Goal: Find contact information: Find contact information

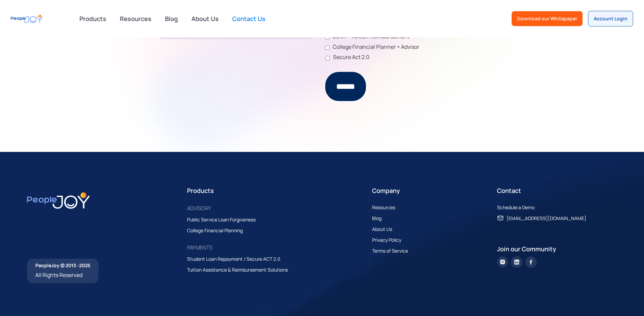
scroll to position [426, 0]
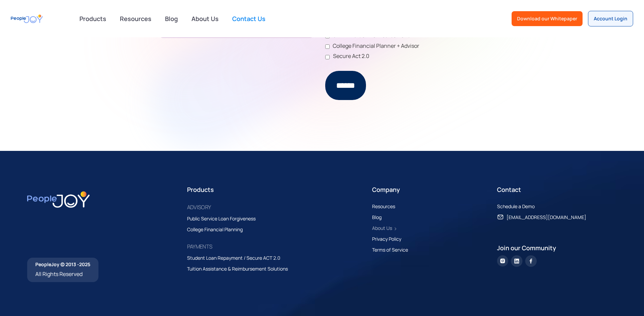
click at [394, 225] on link "About Us" at bounding box center [385, 228] width 27 height 8
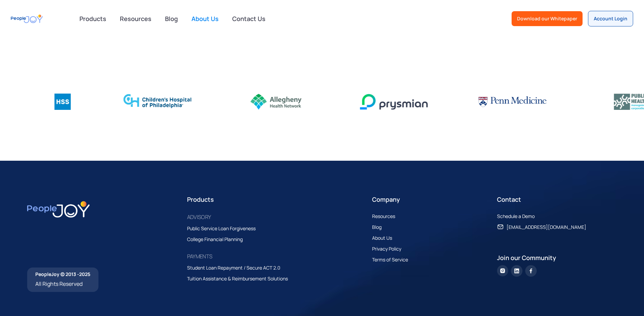
scroll to position [1080, 0]
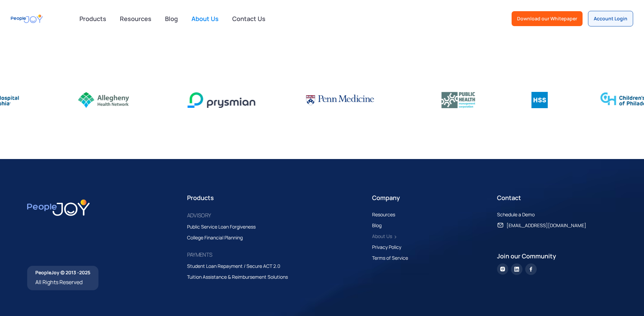
click at [388, 233] on div "About Us" at bounding box center [382, 237] width 20 height 8
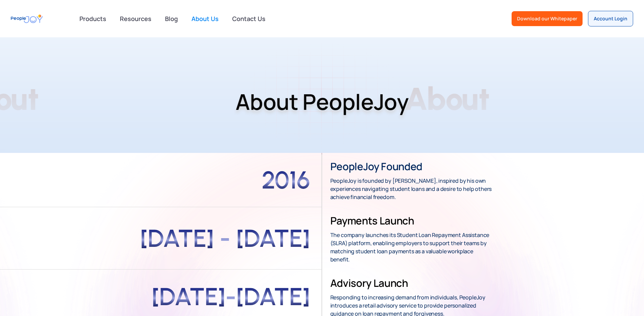
click at [249, 28] on div "Products advisory Public Service Loan Forgiveness College Financial Planning PA…" at bounding box center [322, 18] width 644 height 37
click at [249, 20] on link "Contact Us" at bounding box center [248, 18] width 41 height 15
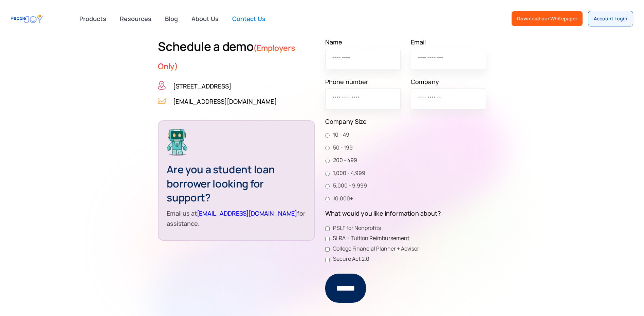
scroll to position [238, 0]
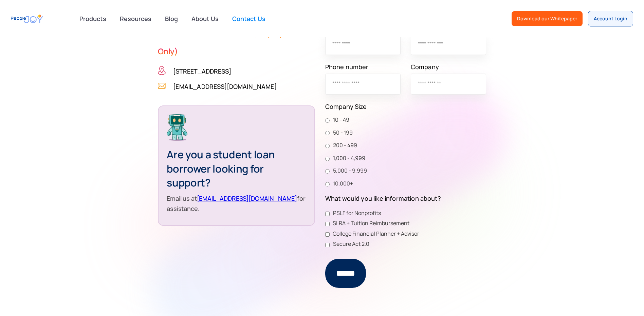
click at [208, 87] on link "[EMAIL_ADDRESS][DOMAIN_NAME]" at bounding box center [224, 86] width 103 height 10
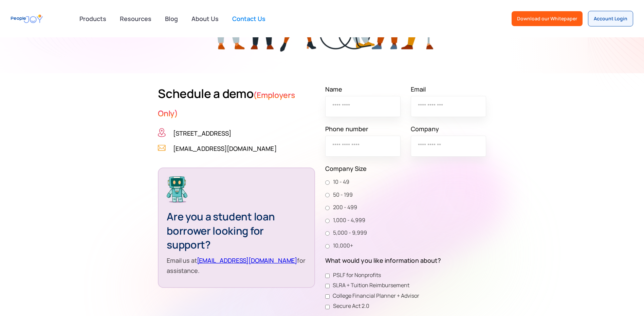
scroll to position [170, 0]
